Goal: Task Accomplishment & Management: Use online tool/utility

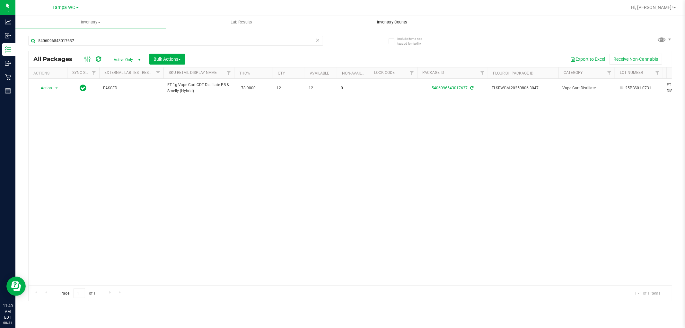
click at [394, 20] on span "Inventory Counts" at bounding box center [393, 22] width 48 height 6
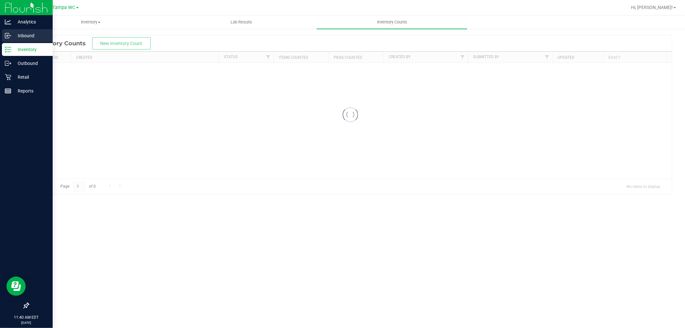
click at [5, 32] on icon at bounding box center [8, 35] width 6 height 6
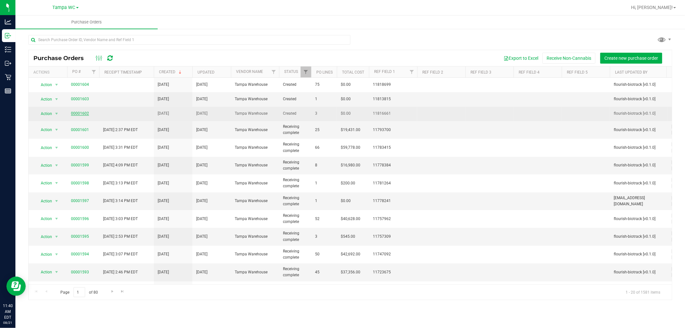
click at [79, 112] on link "00001602" at bounding box center [80, 113] width 18 height 4
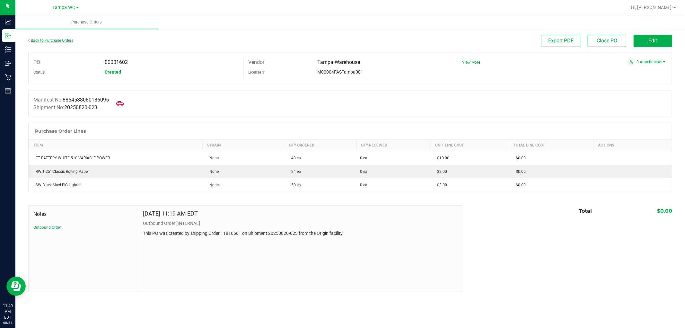
click at [41, 42] on link "Back to Purchase Orders" at bounding box center [50, 40] width 45 height 4
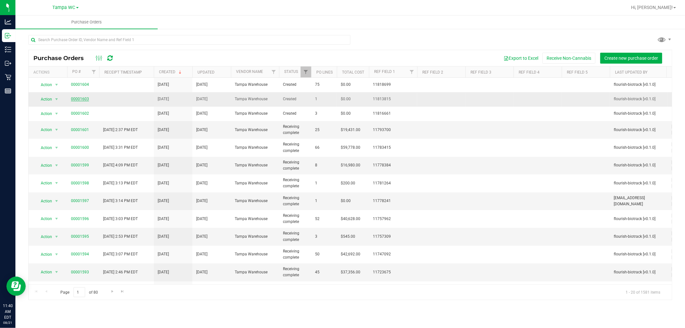
click at [84, 101] on link "00001603" at bounding box center [80, 99] width 18 height 4
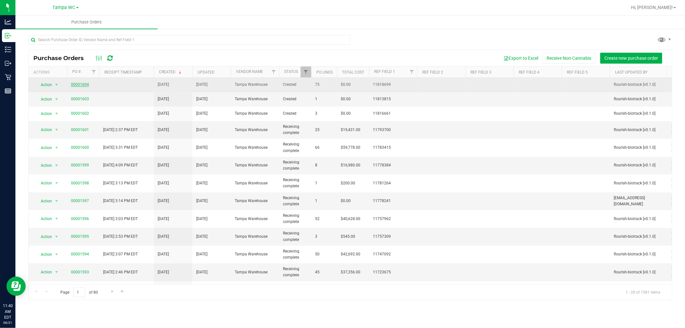
click at [82, 84] on link "00001604" at bounding box center [80, 84] width 18 height 4
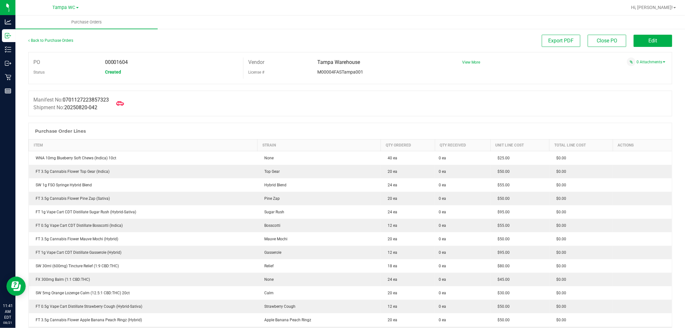
click at [4, 80] on div "Retail" at bounding box center [8, 77] width 13 height 13
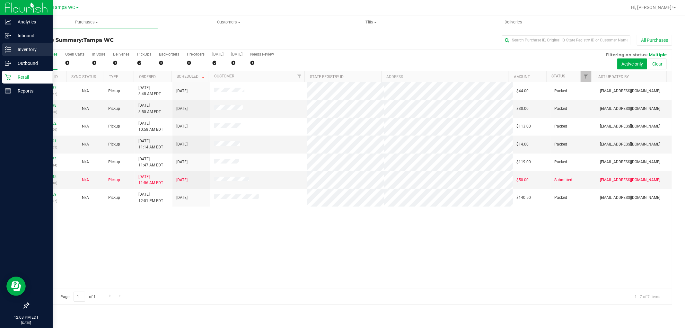
click at [39, 53] on div "Inventory" at bounding box center [27, 49] width 51 height 13
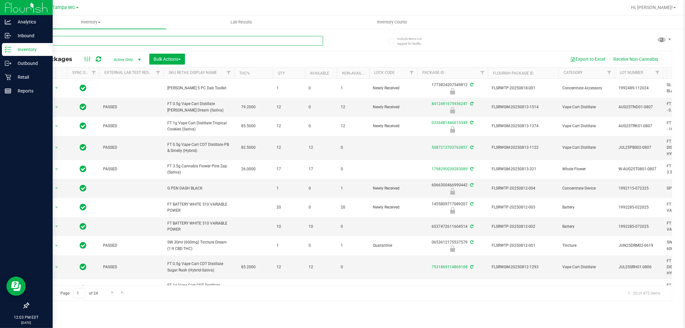
click at [80, 40] on input "text" at bounding box center [175, 41] width 295 height 10
click at [180, 59] on span "button" at bounding box center [179, 59] width 3 height 1
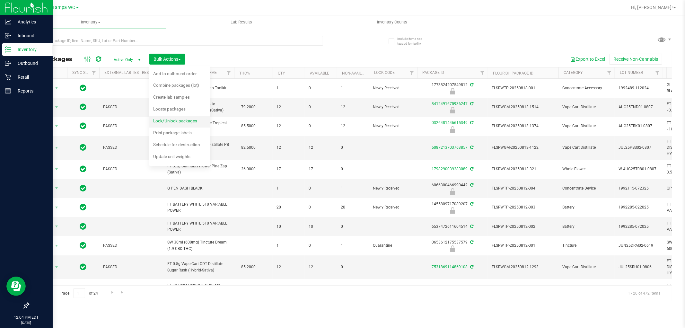
click at [195, 116] on li "Lock/Unlock packages" at bounding box center [179, 122] width 61 height 12
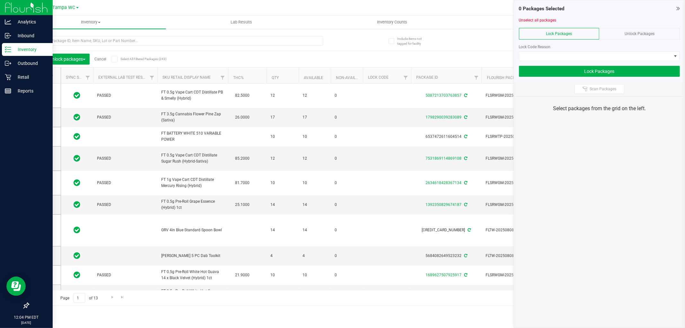
click at [640, 33] on span "Unlock Packages" at bounding box center [640, 33] width 30 height 4
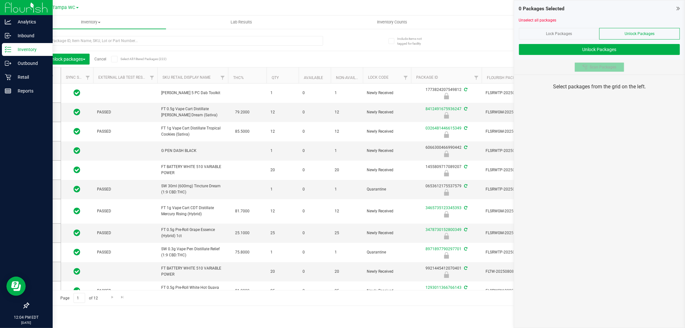
click at [607, 69] on span "Scan Packages" at bounding box center [603, 67] width 27 height 5
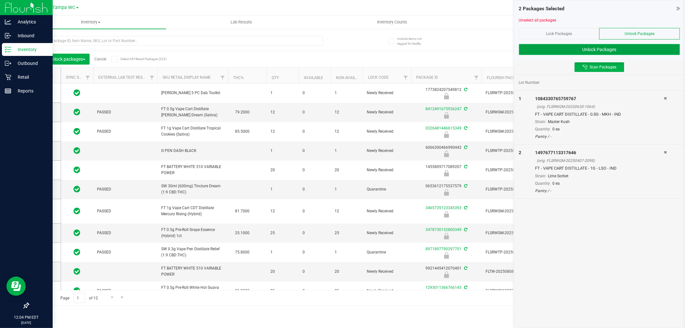
click at [602, 49] on button "Unlock Packages" at bounding box center [599, 49] width 161 height 11
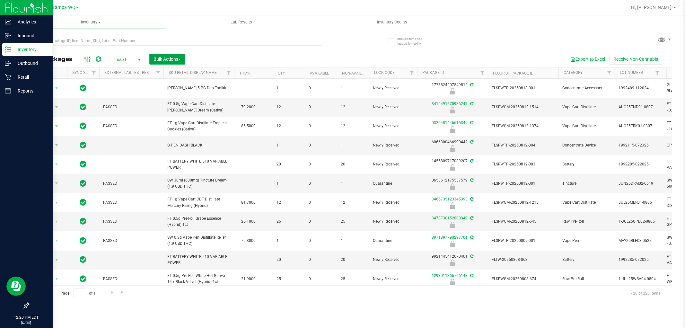
click at [180, 59] on span "button" at bounding box center [179, 59] width 3 height 1
click at [178, 122] on span "Lock/Unlock packages" at bounding box center [175, 120] width 44 height 5
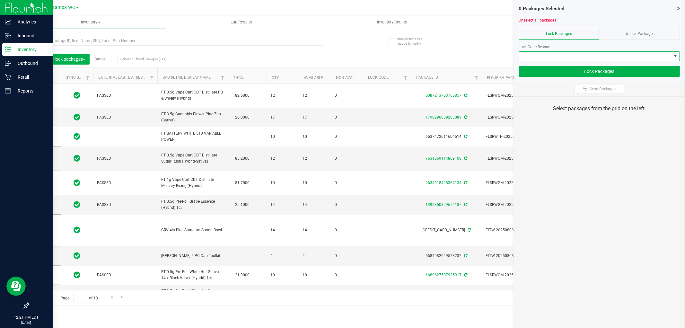
click at [651, 58] on span at bounding box center [596, 56] width 152 height 9
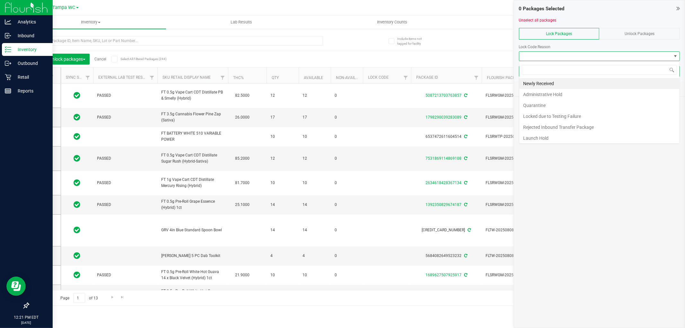
scroll to position [10, 161]
click at [652, 26] on div at bounding box center [599, 25] width 161 height 5
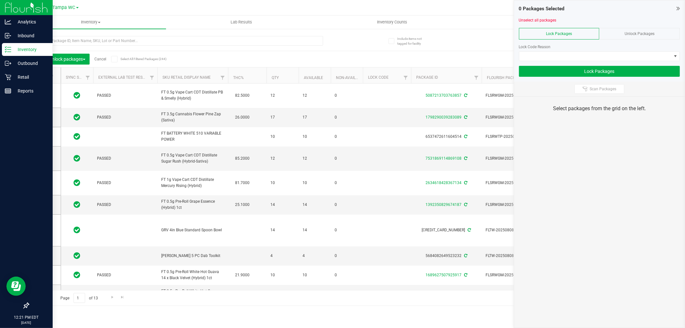
click at [651, 31] on span "Unlock Packages" at bounding box center [640, 33] width 30 height 4
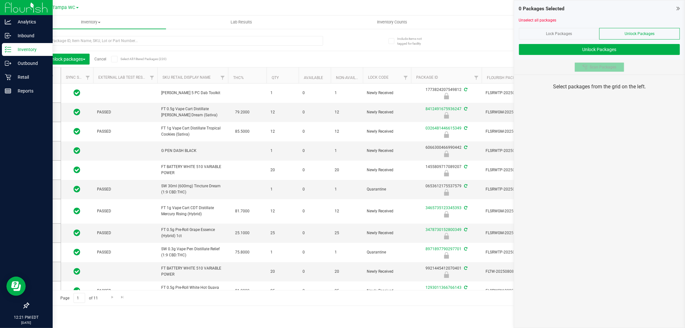
click at [602, 67] on span "Scan Packages" at bounding box center [603, 67] width 27 height 5
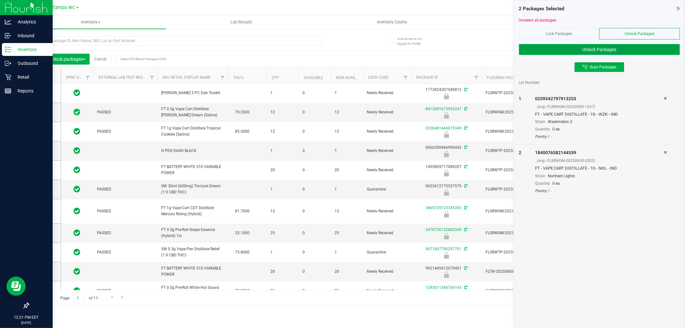
click at [621, 52] on button "Unlock Packages" at bounding box center [599, 49] width 161 height 11
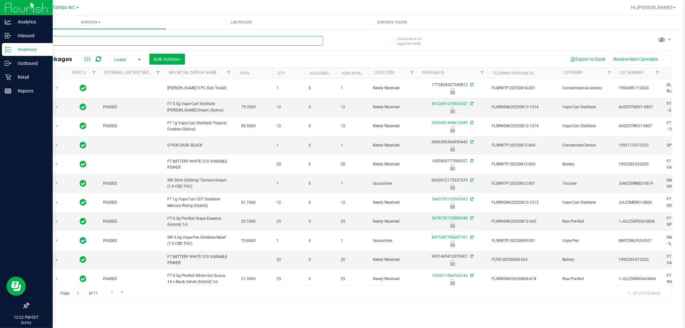
click at [188, 40] on input "text" at bounding box center [175, 41] width 295 height 10
click at [172, 60] on span "Bulk Actions" at bounding box center [167, 59] width 27 height 5
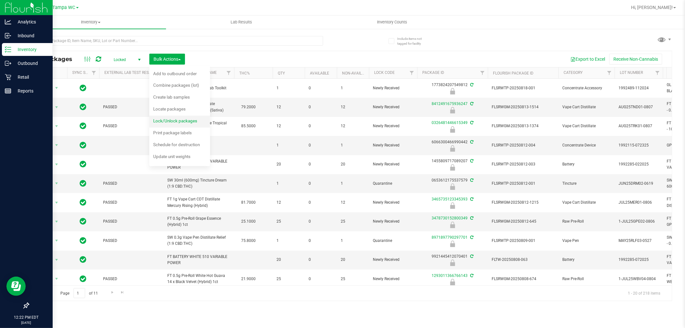
click at [166, 118] on span "Lock/Unlock packages" at bounding box center [175, 120] width 44 height 5
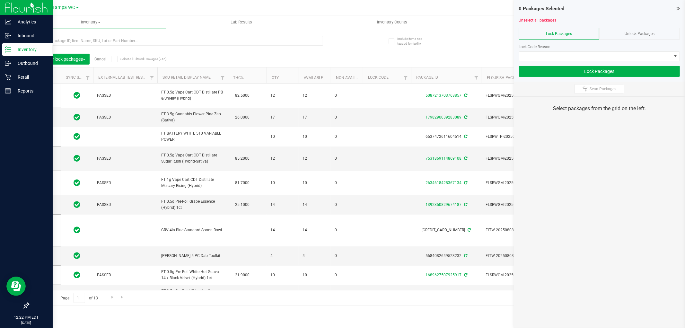
click at [627, 39] on div "Unlock Packages" at bounding box center [640, 34] width 81 height 12
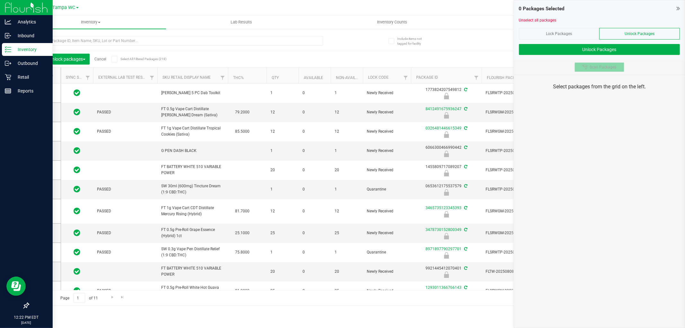
click at [598, 69] on span "Scan Packages" at bounding box center [603, 67] width 27 height 5
